Goal: Information Seeking & Learning: Learn about a topic

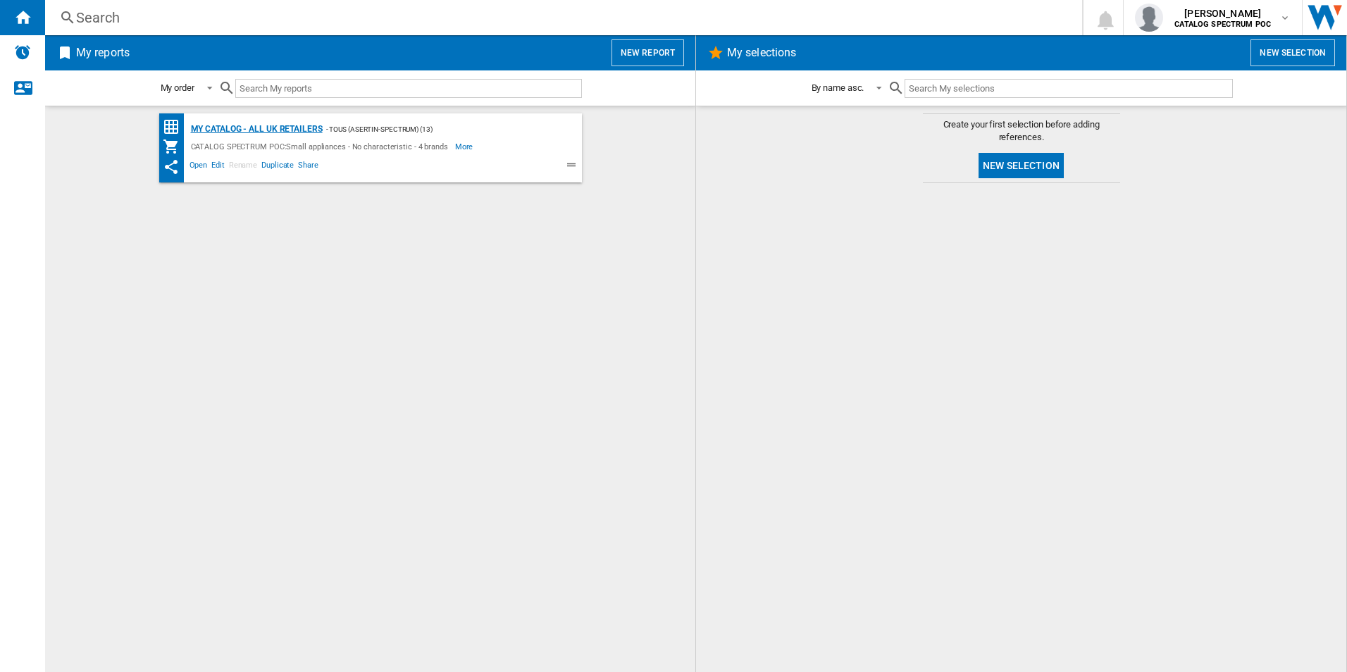
click at [319, 136] on div "My Catalog - all UK retailers" at bounding box center [254, 129] width 135 height 18
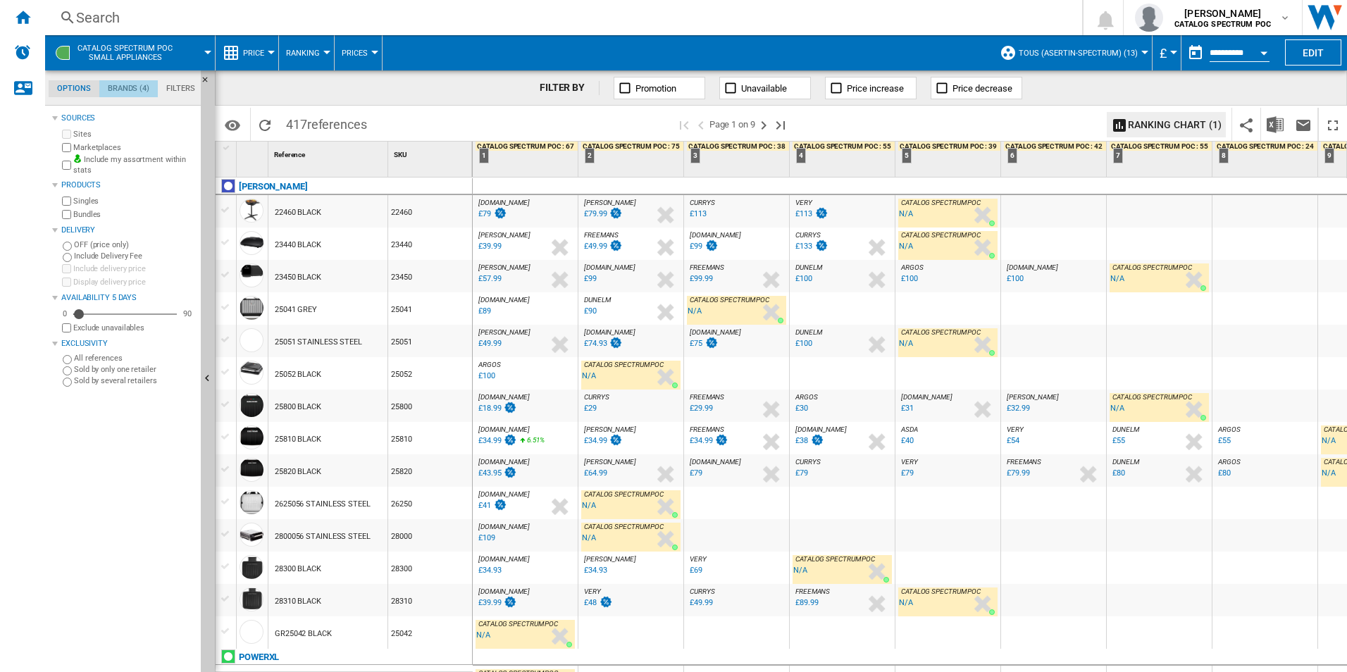
click at [118, 89] on md-tab-item "Brands (4)" at bounding box center [128, 88] width 58 height 17
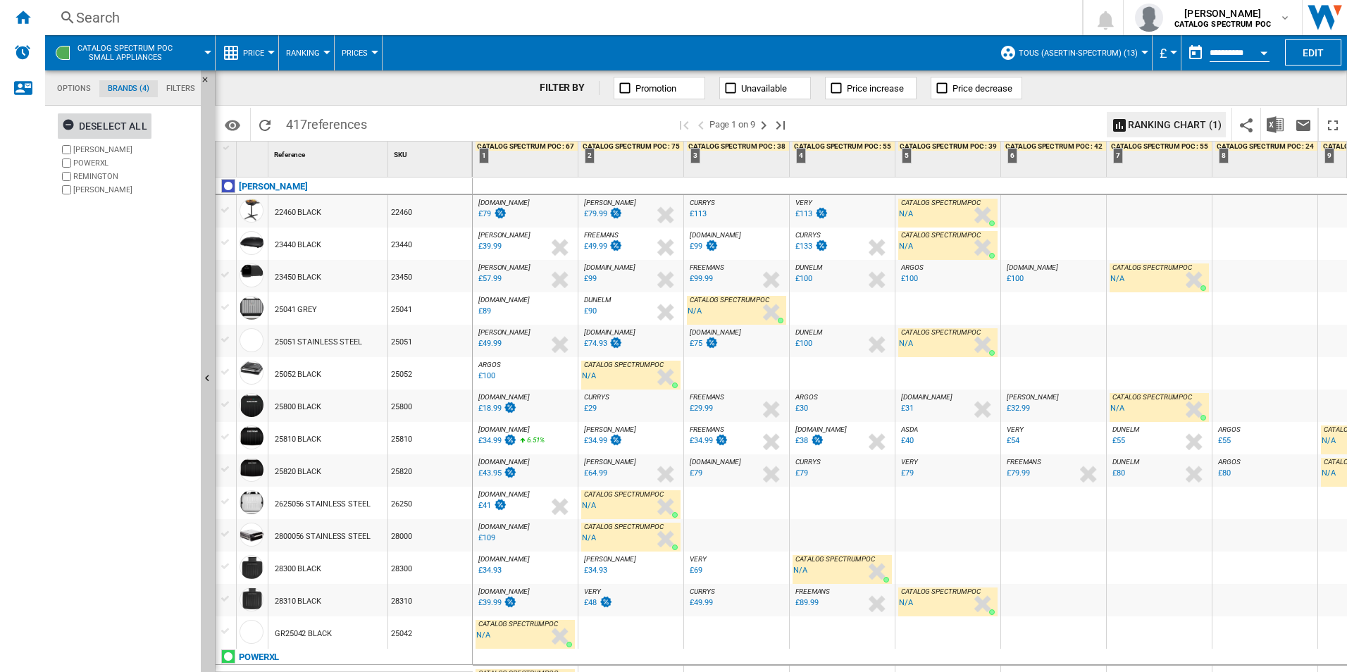
click at [67, 123] on ng-md-icon "button" at bounding box center [70, 126] width 17 height 17
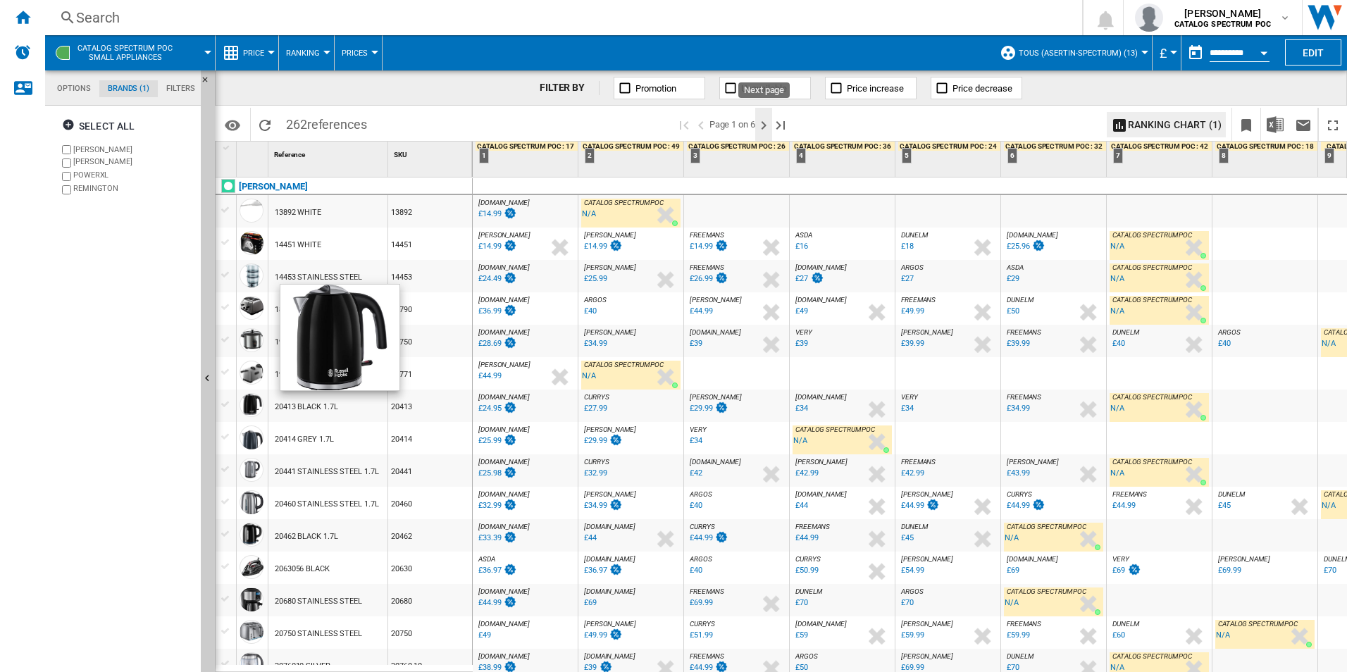
click at [771, 127] on ng-md-icon "Next page" at bounding box center [763, 125] width 17 height 17
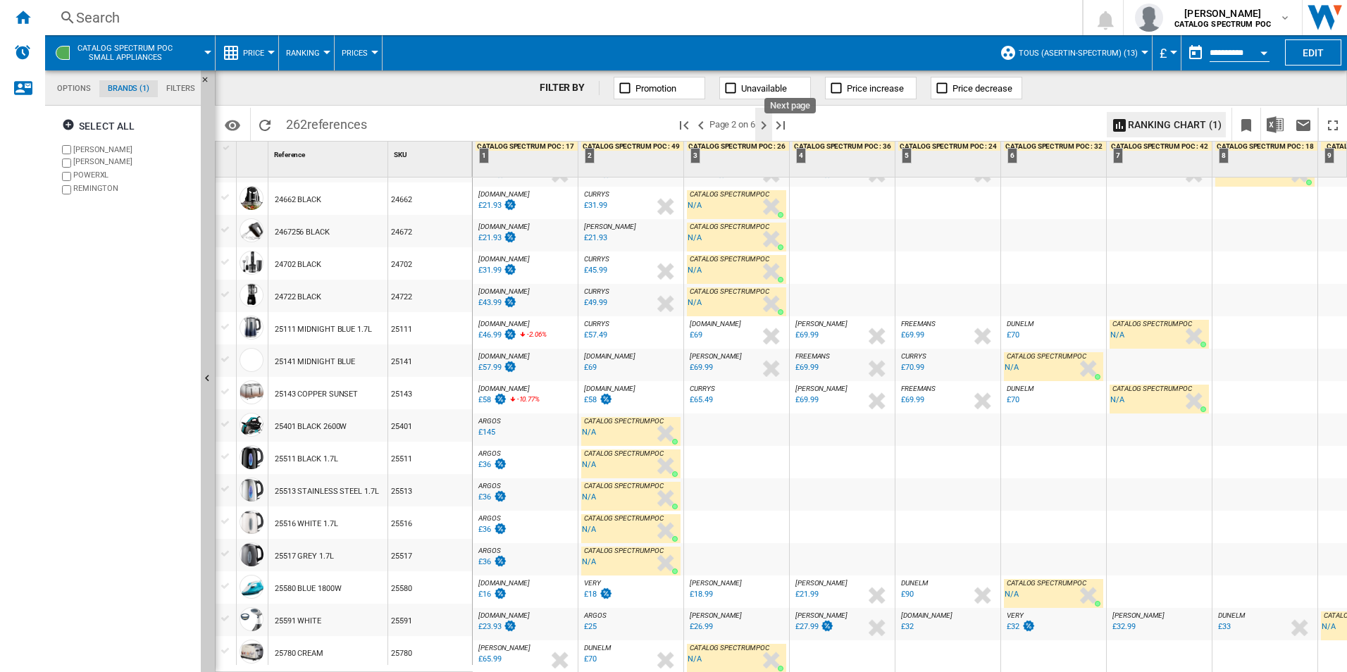
click at [762, 127] on ng-md-icon "Next page" at bounding box center [763, 125] width 17 height 17
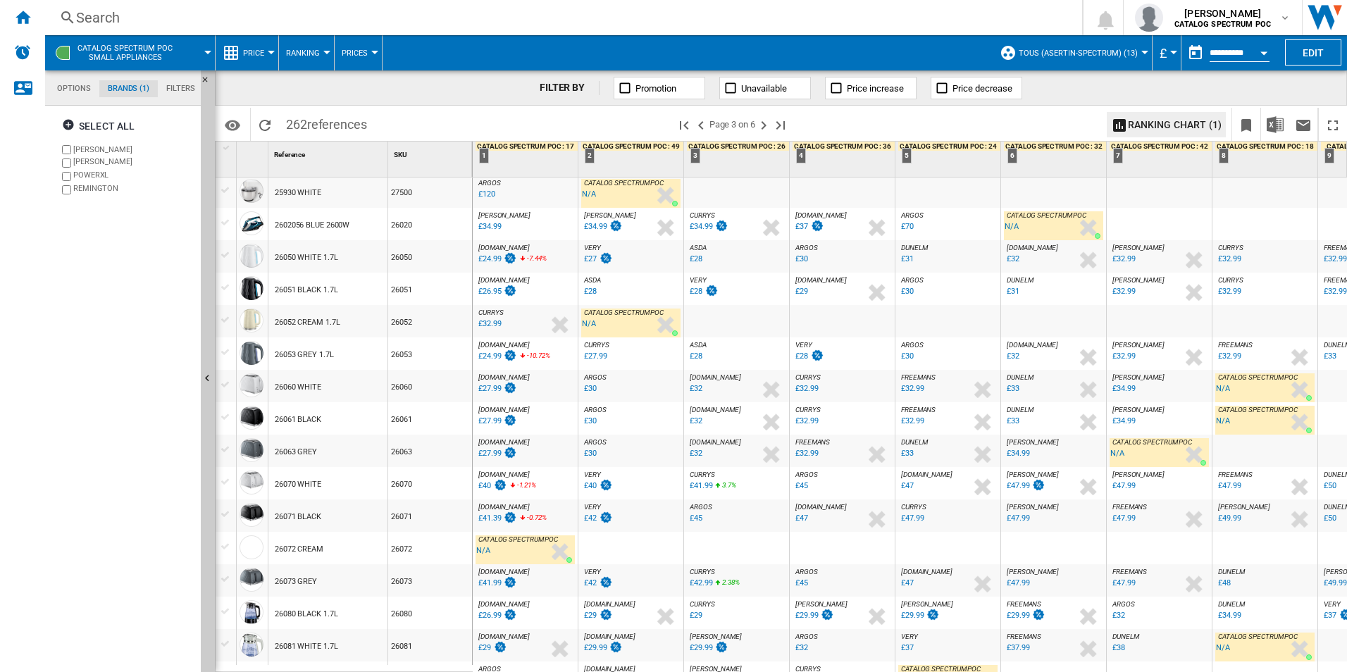
click at [302, 287] on div "26051 BLACK 1.7L" at bounding box center [306, 290] width 63 height 32
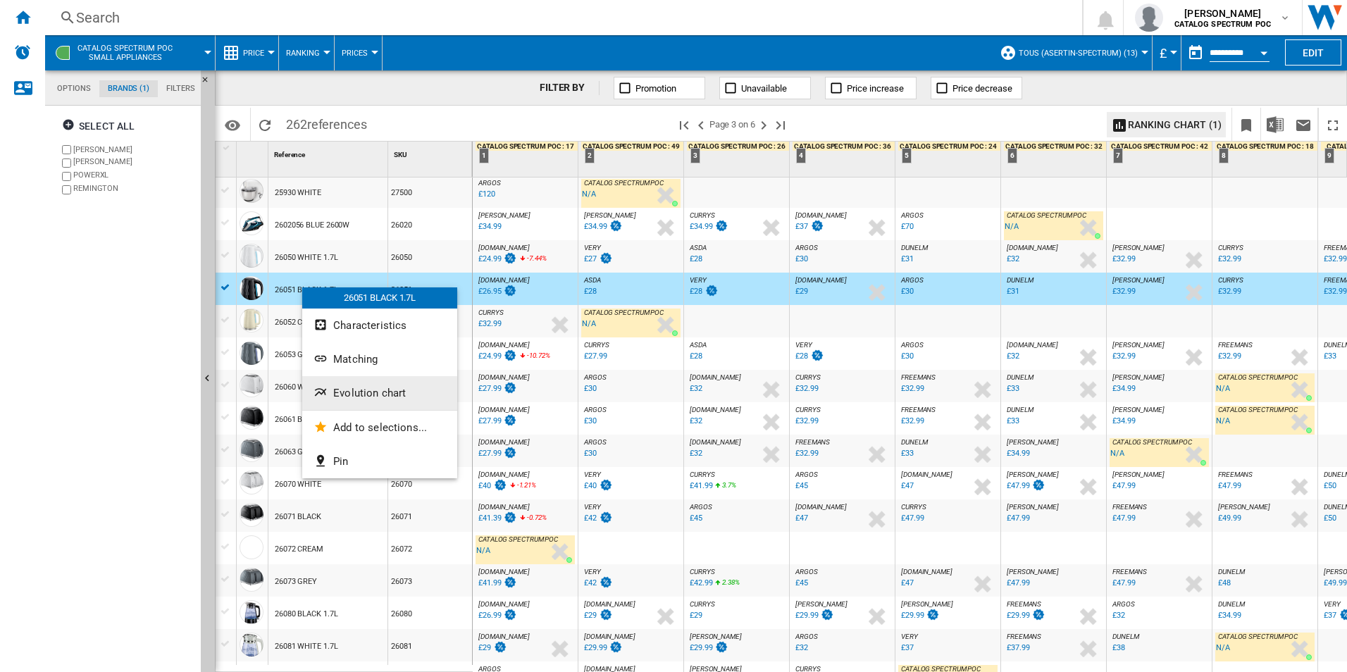
click at [354, 387] on span "Evolution chart" at bounding box center [369, 393] width 73 height 13
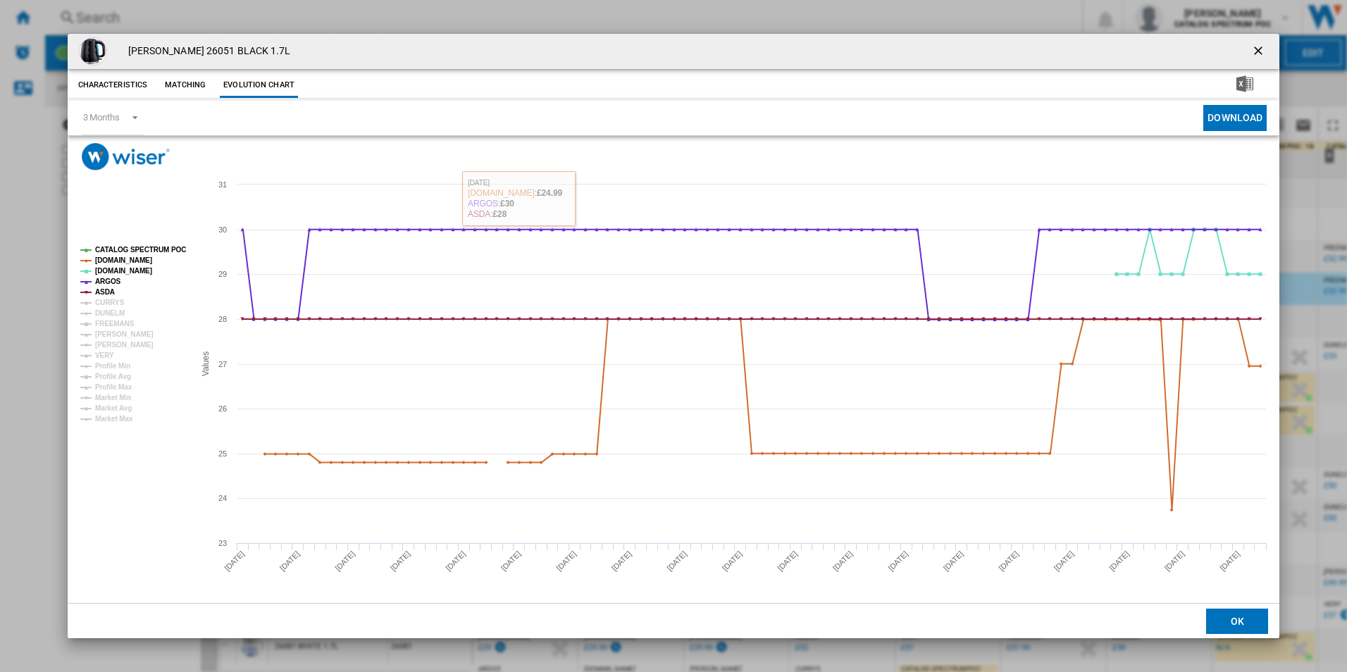
click at [1265, 44] on ng-md-icon "getI18NText('BUTTONS.CLOSE_DIALOG')" at bounding box center [1259, 52] width 17 height 17
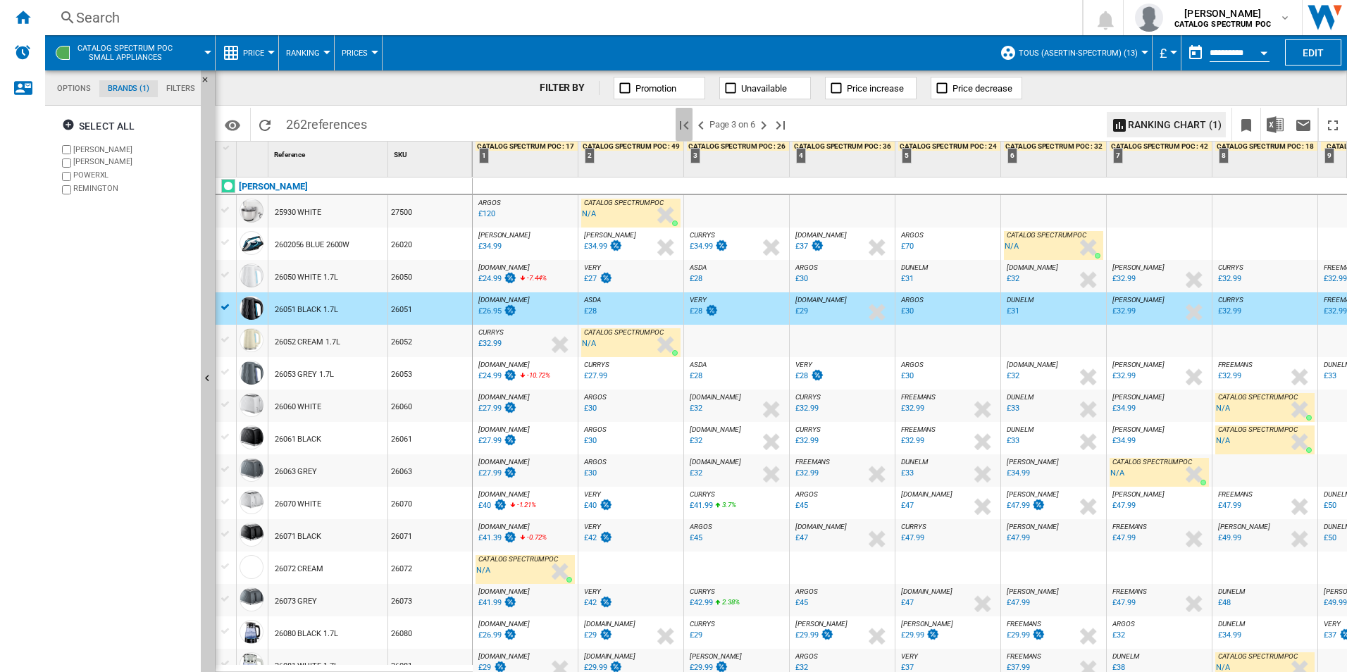
click at [685, 123] on ng-md-icon "First page" at bounding box center [684, 125] width 17 height 17
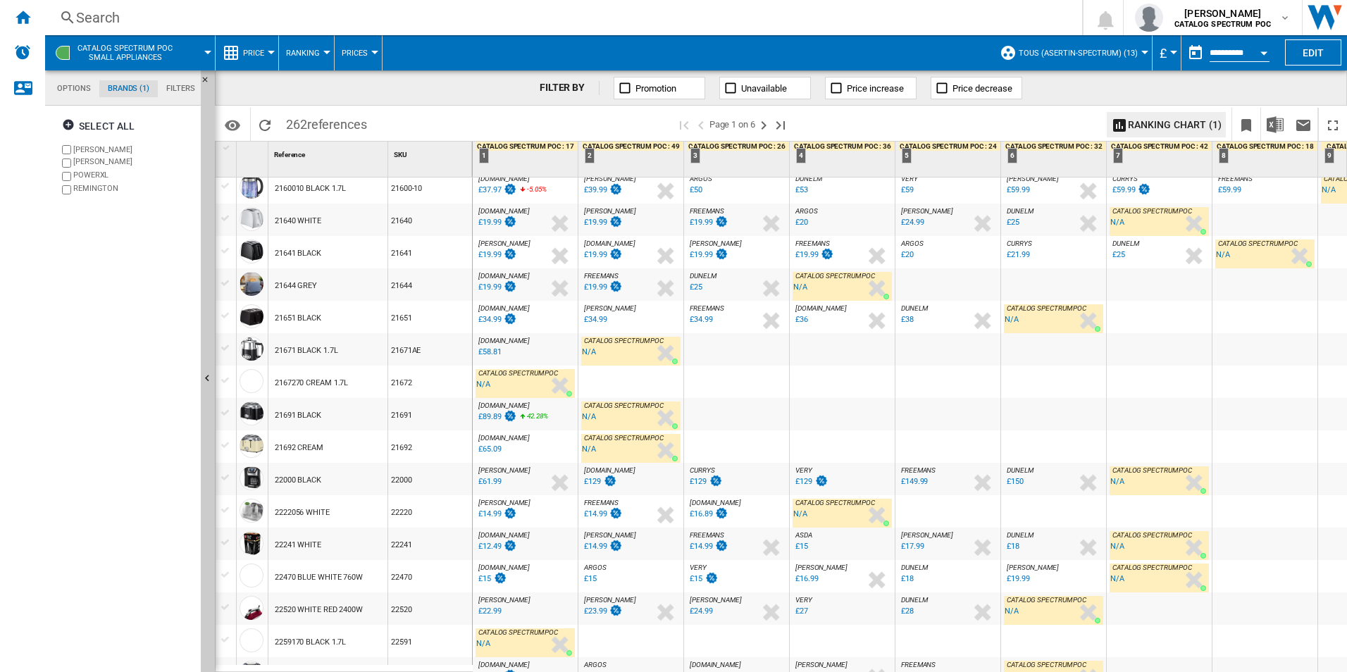
scroll to position [634, 0]
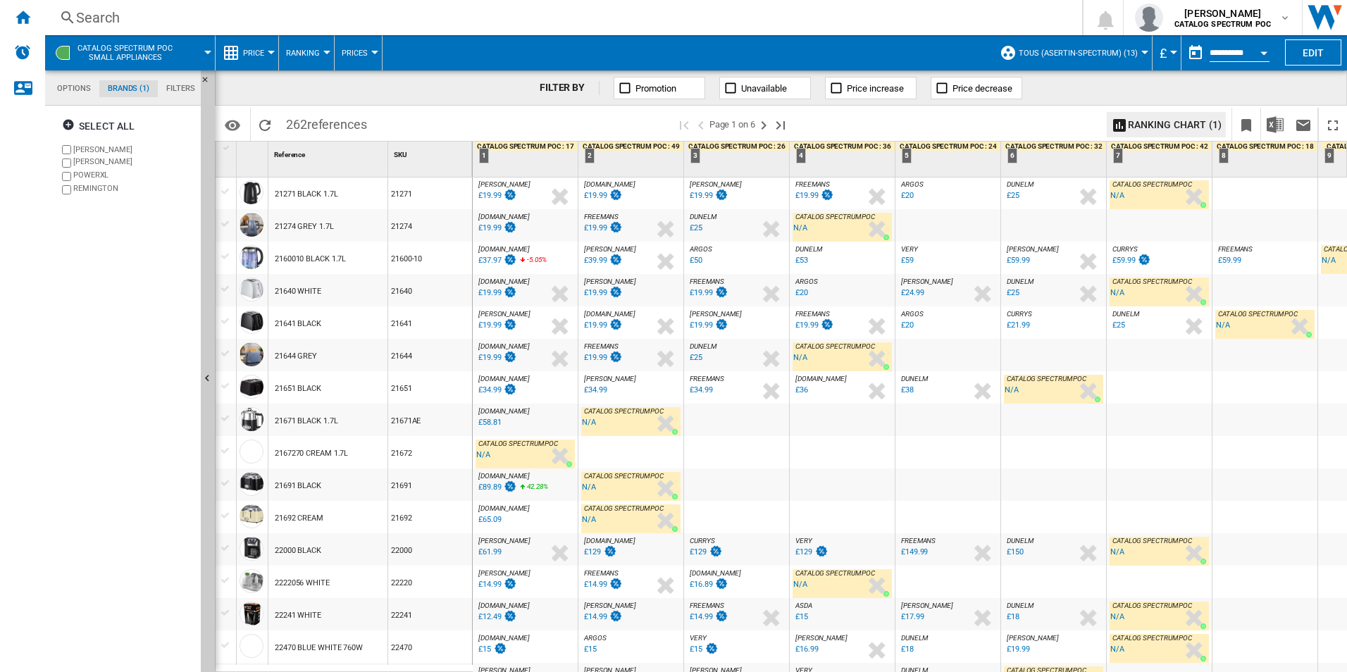
click at [273, 259] on div "2160010 BLACK 1.7L" at bounding box center [327, 258] width 119 height 32
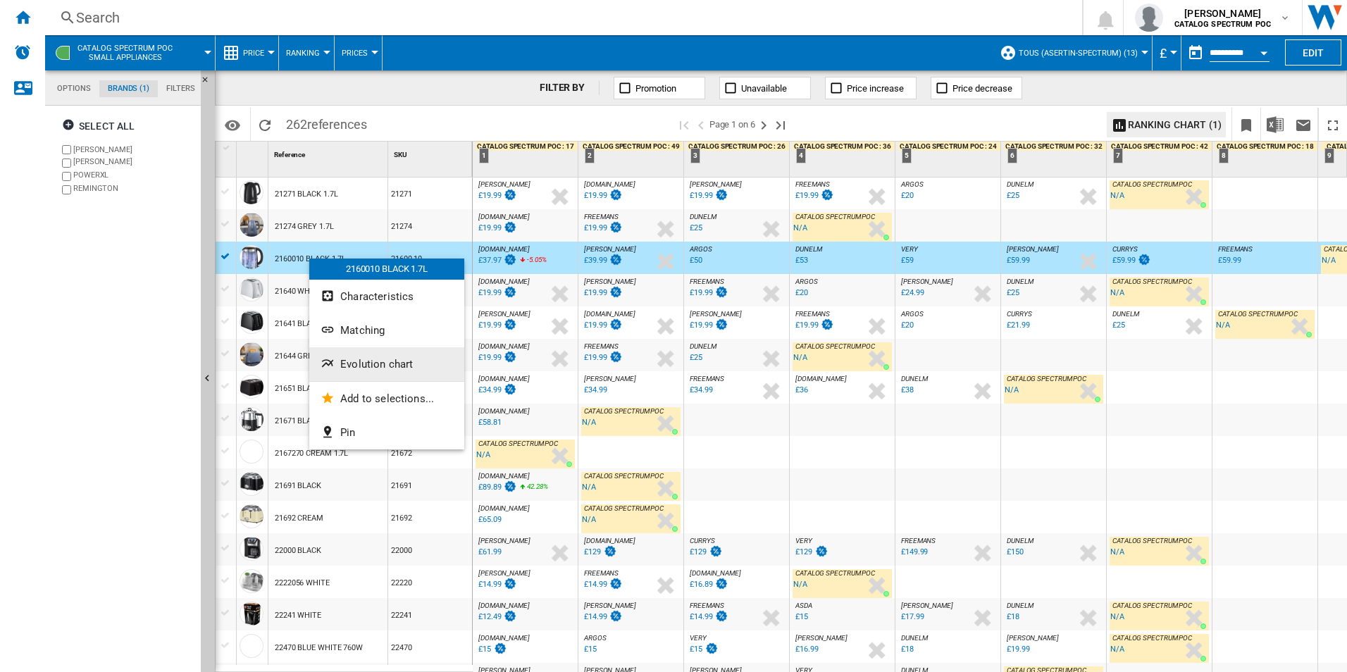
click at [346, 359] on span "Evolution chart" at bounding box center [376, 364] width 73 height 13
click at [361, 361] on button "Evolution chart" at bounding box center [393, 368] width 155 height 34
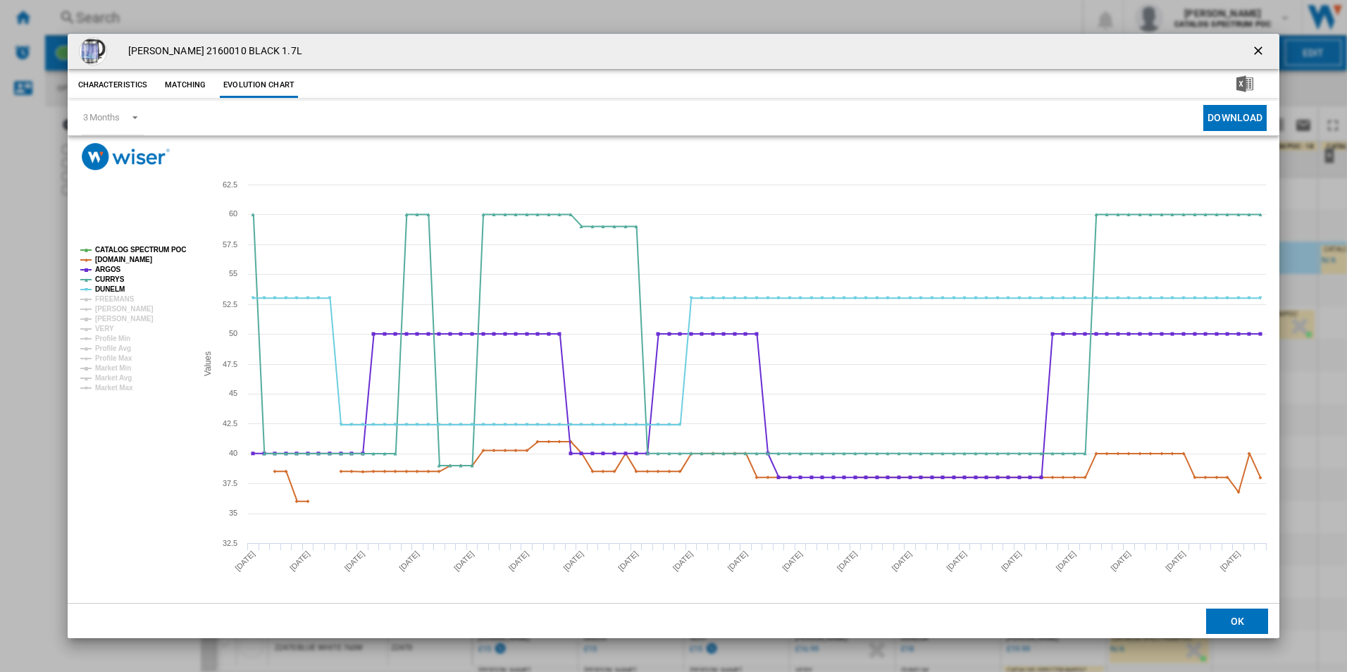
click at [1245, 51] on div "[PERSON_NAME] 2160010 BLACK 1.7L" at bounding box center [674, 51] width 1212 height 35
click at [1253, 51] on ng-md-icon "getI18NText('BUTTONS.CLOSE_DIALOG')" at bounding box center [1259, 52] width 17 height 17
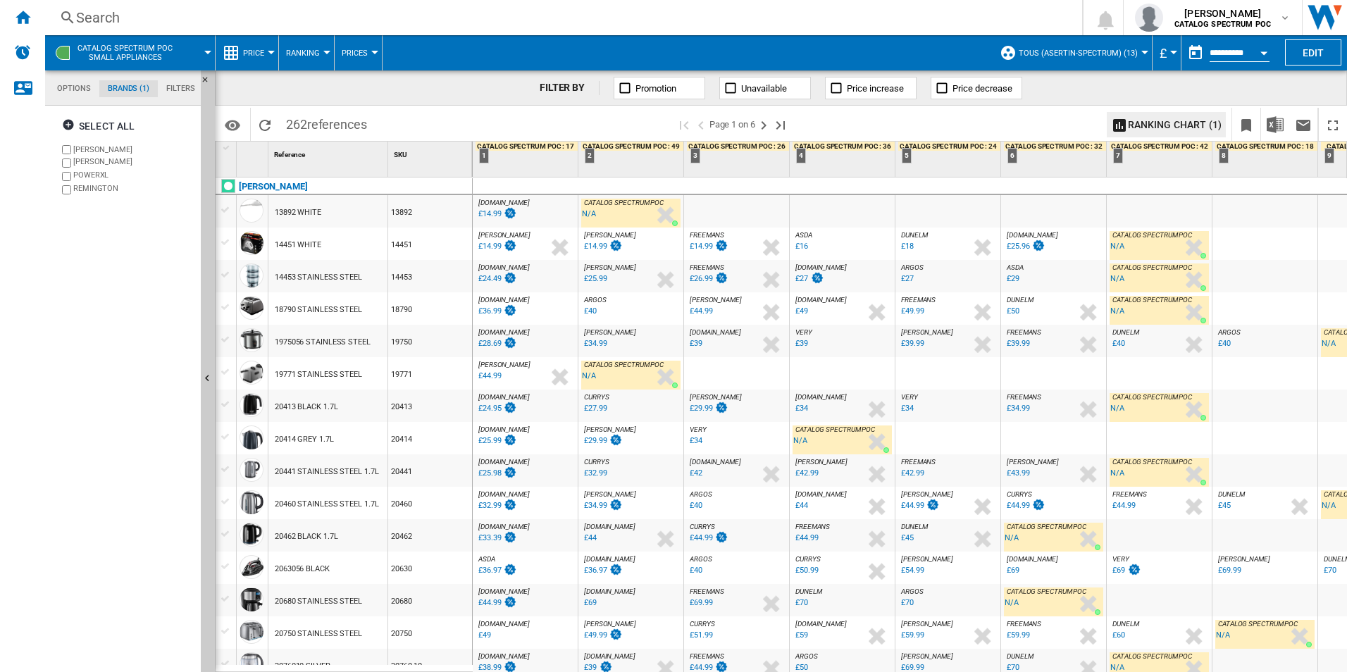
scroll to position [141, 0]
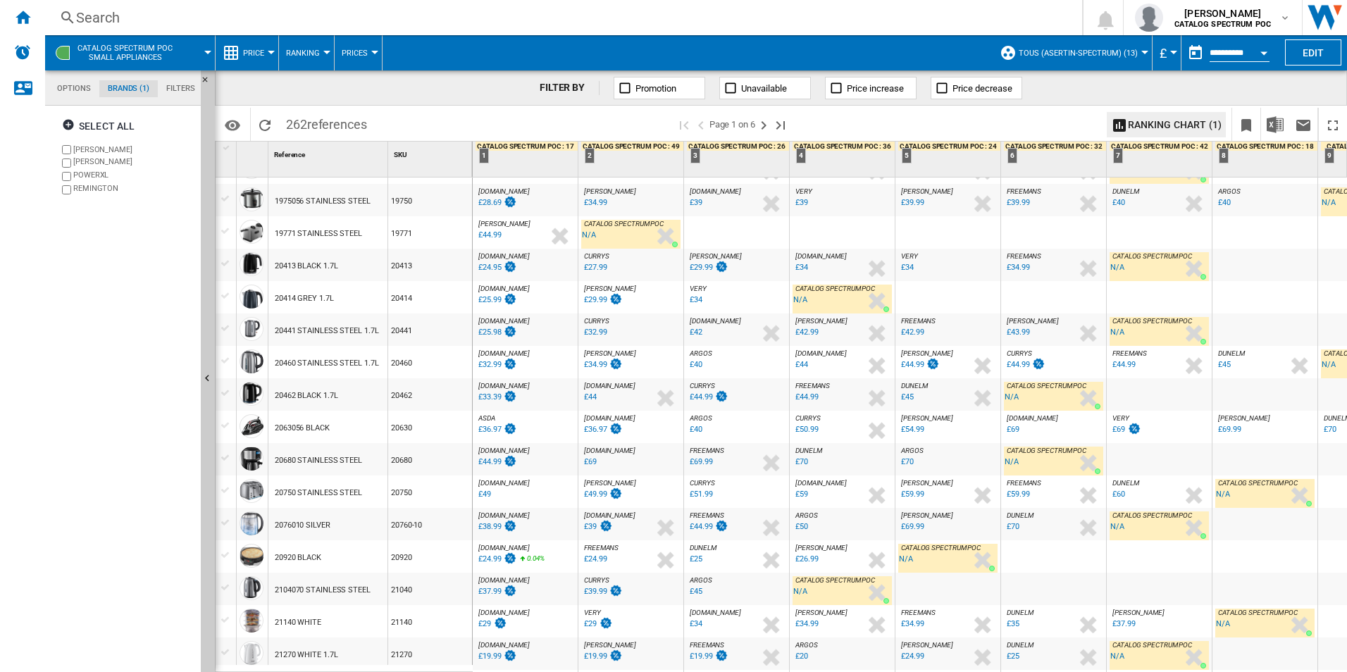
click at [323, 363] on div "20460 STAINLESS STEEL 1.7L" at bounding box center [327, 363] width 104 height 32
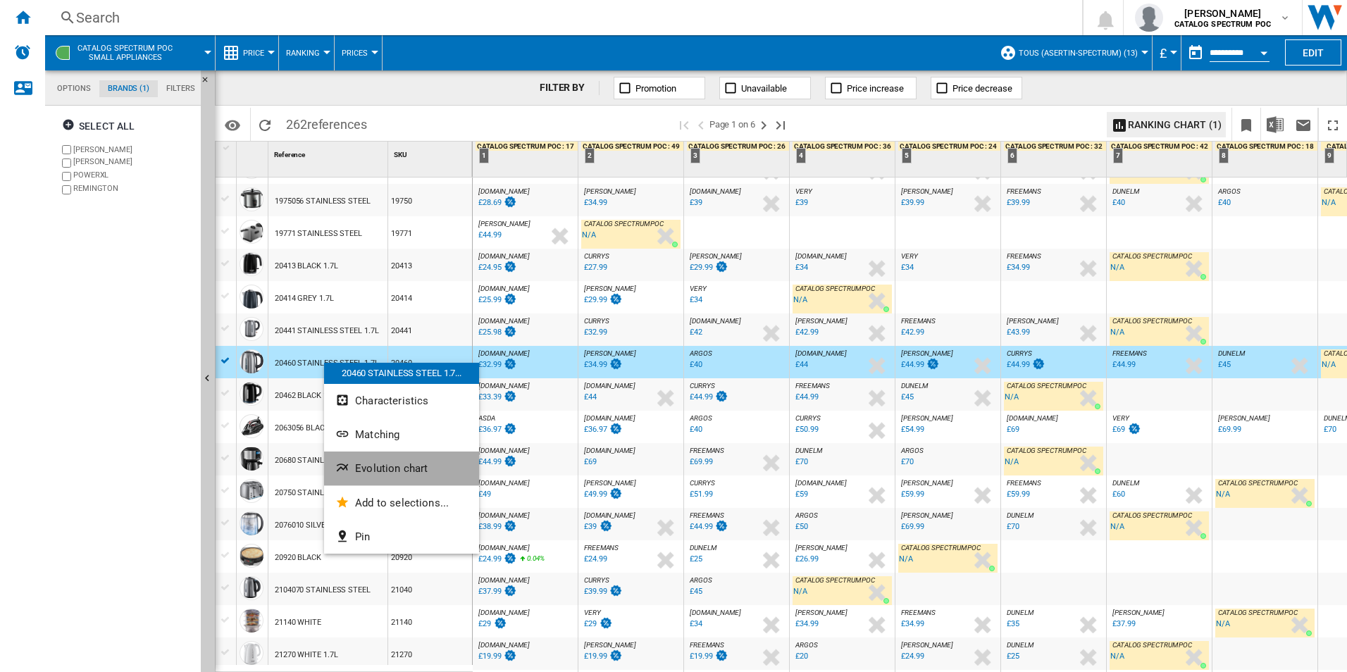
click at [379, 455] on button "Evolution chart" at bounding box center [401, 469] width 155 height 34
